Goal: Task Accomplishment & Management: Manage account settings

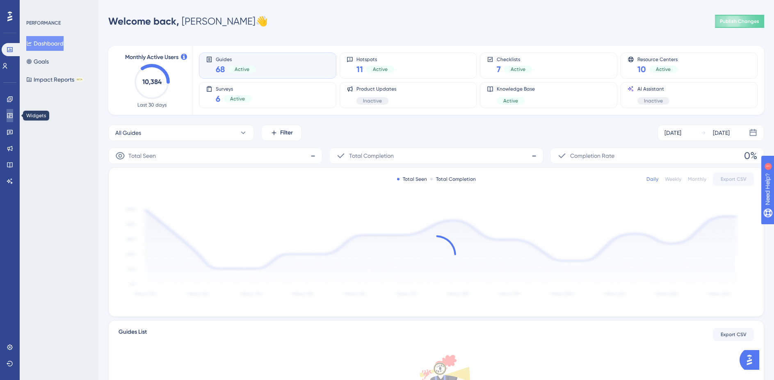
click at [10, 117] on icon at bounding box center [10, 115] width 7 height 7
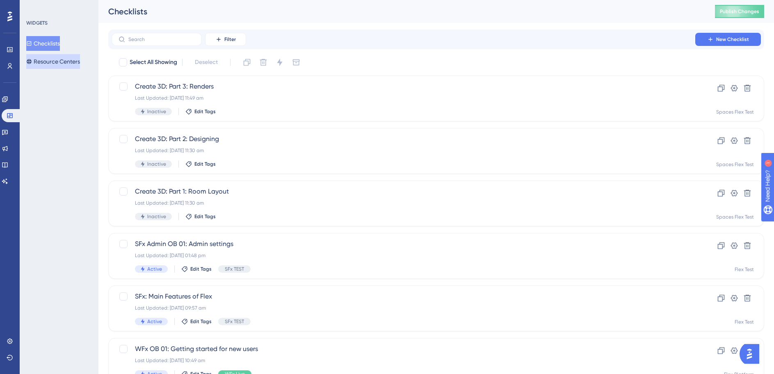
click at [64, 67] on button "Resource Centers" at bounding box center [53, 61] width 54 height 15
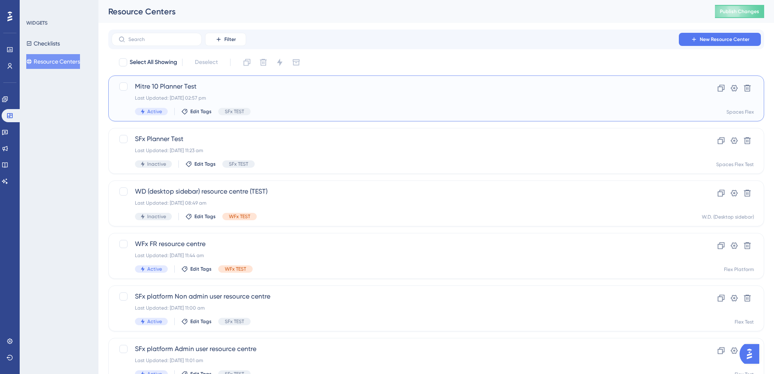
click at [332, 94] on div "Mitre 10 Planner Test Last Updated: [DATE] 02:57 pm Active Edit Tags SFx TEST" at bounding box center [403, 99] width 537 height 34
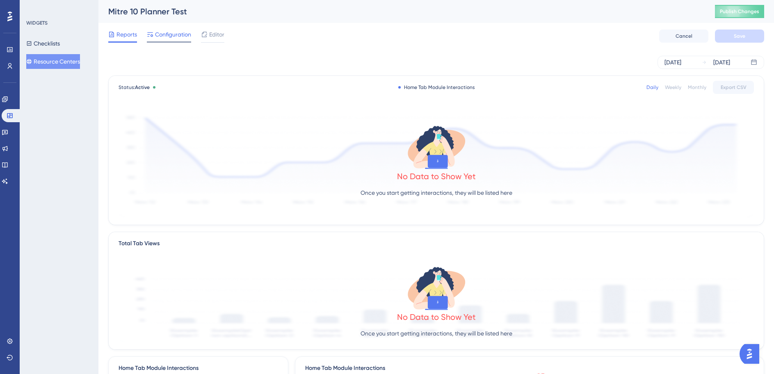
click at [159, 35] on span "Configuration" at bounding box center [173, 35] width 36 height 10
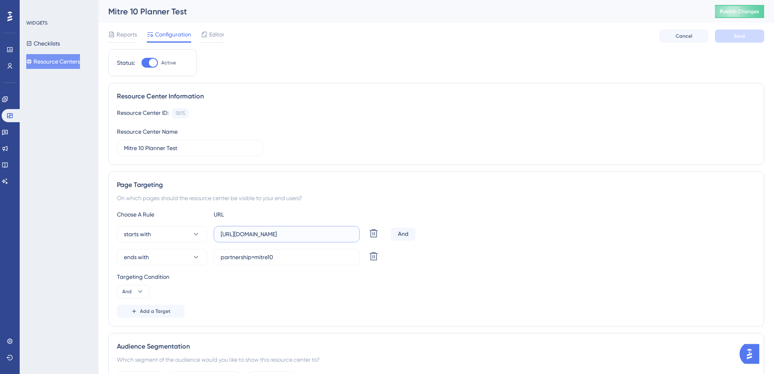
click at [325, 232] on input "[URL][DOMAIN_NAME]" at bounding box center [287, 234] width 132 height 9
drag, startPoint x: 332, startPoint y: 233, endPoint x: 399, endPoint y: 235, distance: 66.9
click at [399, 235] on div "starts with [URL][DOMAIN_NAME] Delete And" at bounding box center [436, 234] width 639 height 16
click at [331, 233] on input "[URL][DOMAIN_NAME]" at bounding box center [287, 234] width 132 height 9
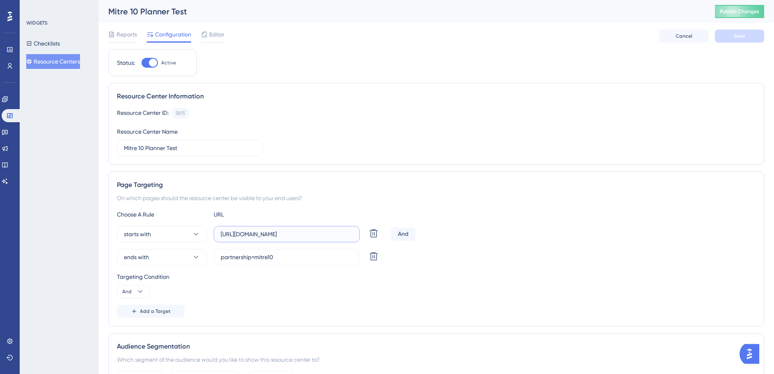
click at [319, 235] on input "[URL][DOMAIN_NAME]" at bounding box center [287, 234] width 132 height 9
drag, startPoint x: 321, startPoint y: 235, endPoint x: 393, endPoint y: 235, distance: 71.8
click at [393, 235] on div "starts with [URL][DOMAIN_NAME] Delete And" at bounding box center [436, 234] width 639 height 16
click at [291, 236] on input "[URL][DOMAIN_NAME]" at bounding box center [287, 234] width 132 height 9
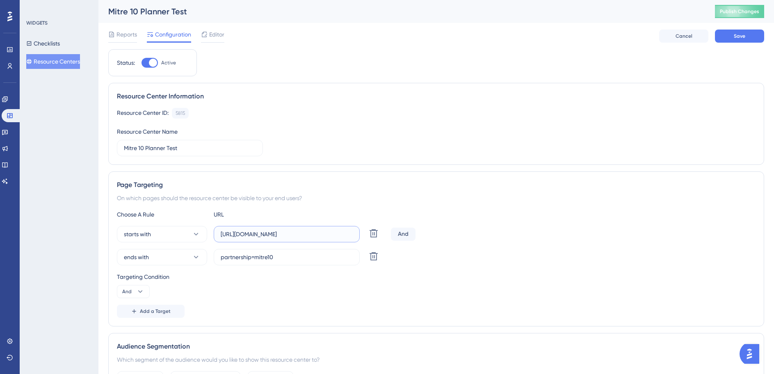
click at [291, 236] on input "[URL][DOMAIN_NAME]" at bounding box center [287, 234] width 132 height 9
paste input "dev"
type input "[URL][DOMAIN_NAME]"
click at [288, 256] on input "partnership=mitre10" at bounding box center [287, 257] width 132 height 9
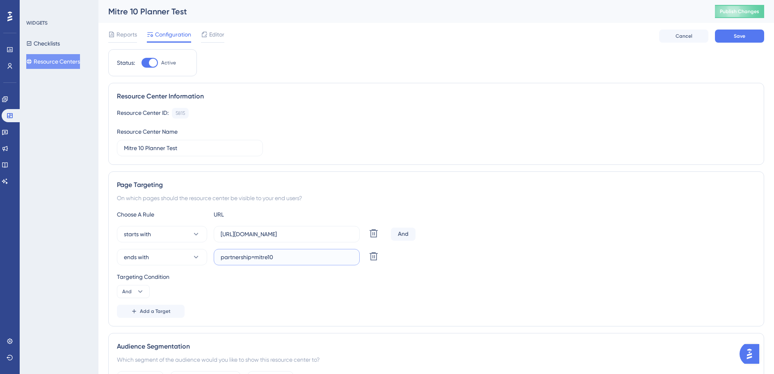
click at [288, 256] on input "partnership=mitre10" at bounding box center [287, 257] width 132 height 9
paste input "isdemositena"
type input "isdemositena"
click at [747, 33] on button "Save" at bounding box center [739, 36] width 49 height 13
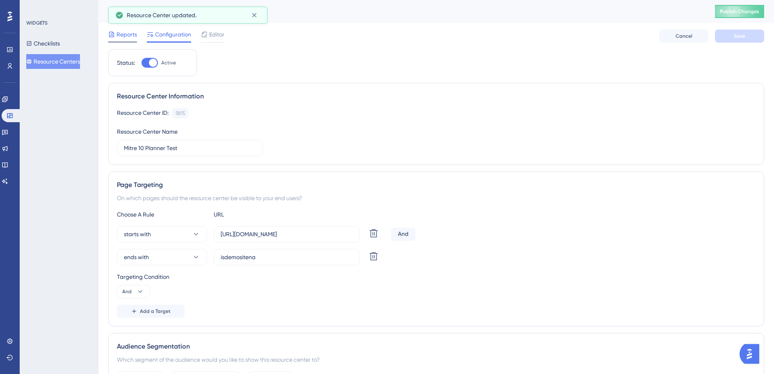
click at [120, 39] on span "Reports" at bounding box center [127, 35] width 21 height 10
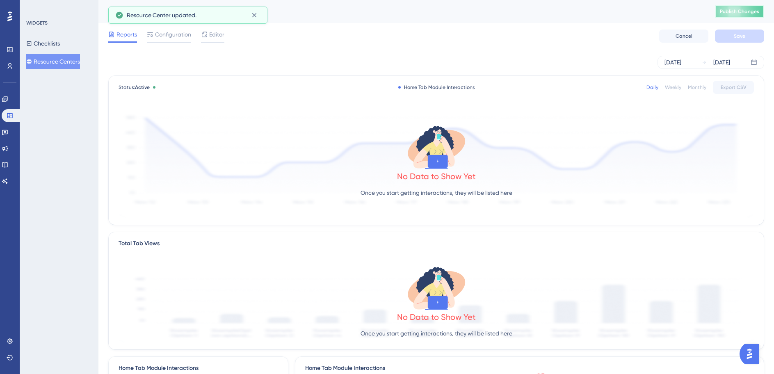
click at [747, 15] on button "Publish Changes" at bounding box center [739, 11] width 49 height 13
